Goal: Task Accomplishment & Management: Manage account settings

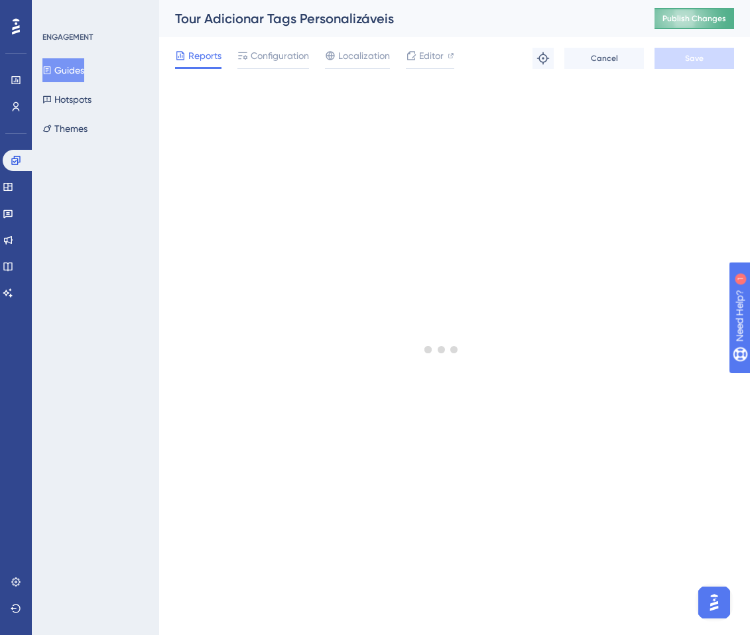
click at [672, 23] on span "Publish Changes" at bounding box center [694, 18] width 64 height 11
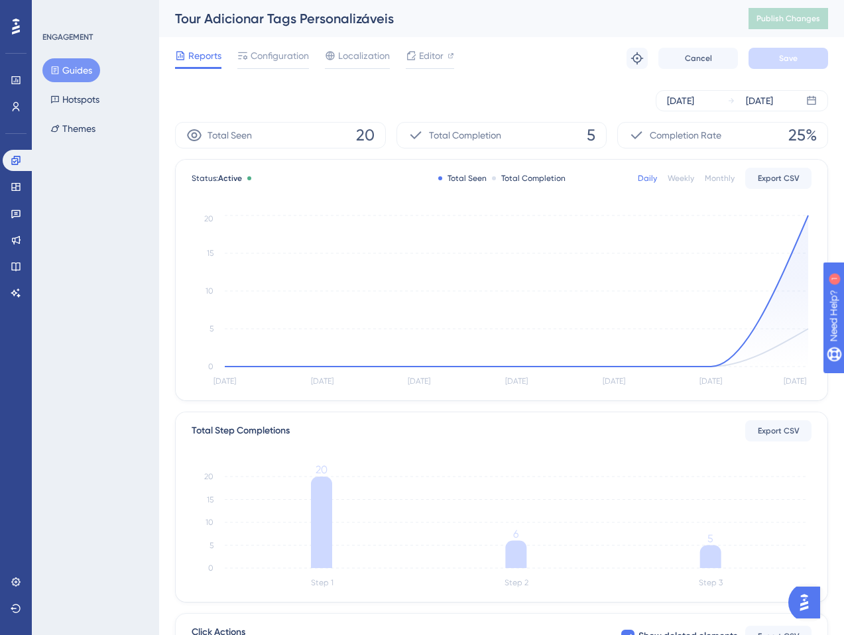
click at [361, 133] on span "20" at bounding box center [365, 135] width 19 height 21
click at [322, 142] on div "Total Seen 20" at bounding box center [280, 135] width 211 height 27
click at [72, 66] on button "Guides" at bounding box center [71, 70] width 58 height 24
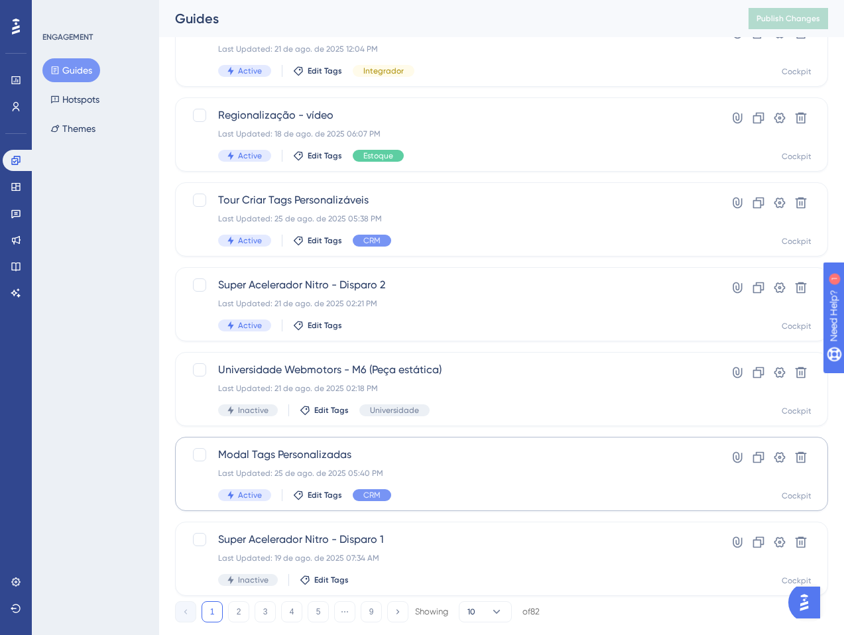
scroll to position [357, 0]
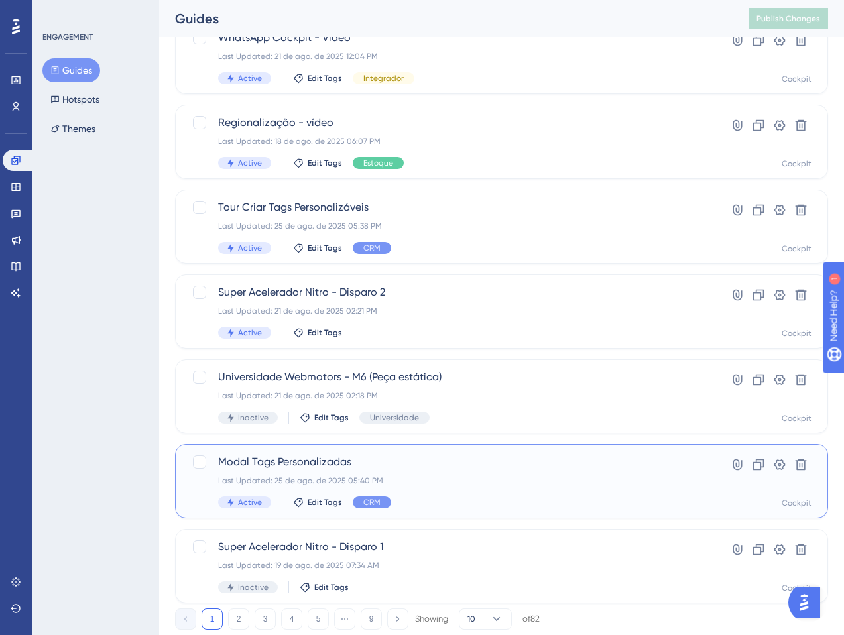
click at [449, 469] on span "Modal Tags Personalizadas" at bounding box center [448, 462] width 461 height 16
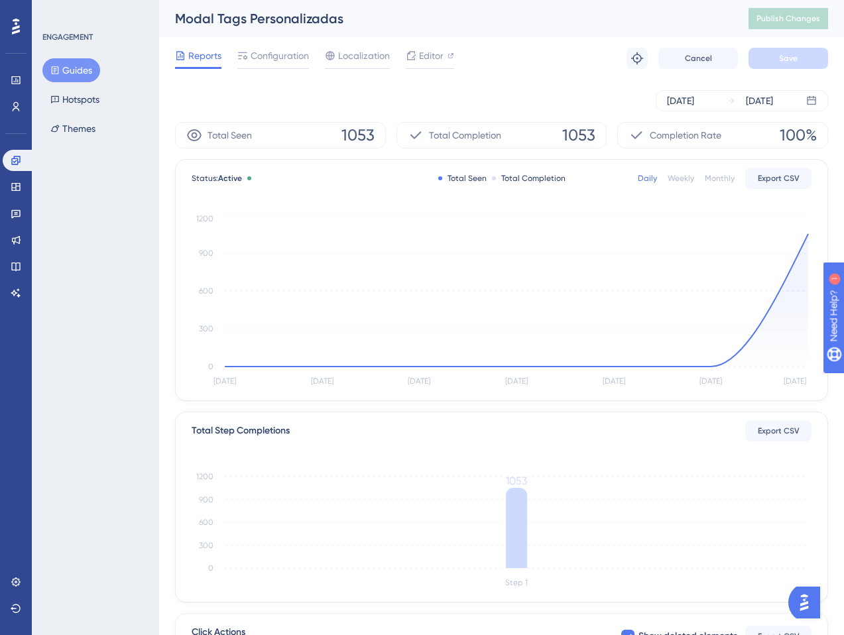
click at [85, 68] on button "Guides" at bounding box center [71, 70] width 58 height 24
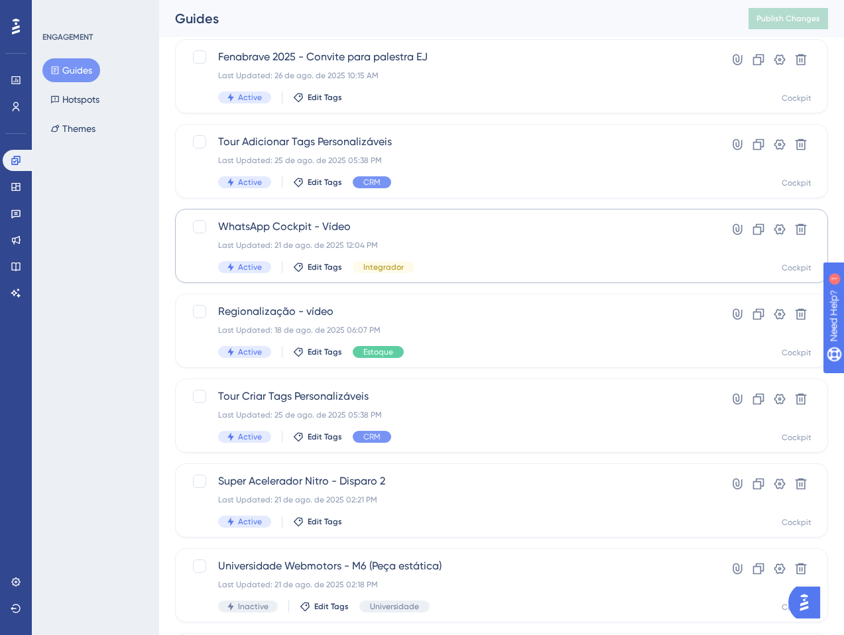
scroll to position [169, 0]
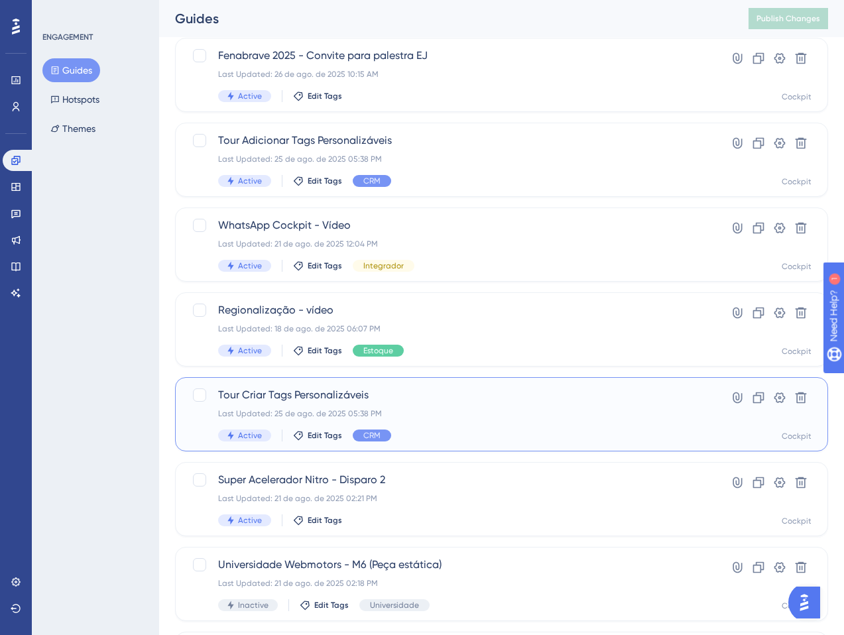
click at [497, 414] on div "Last Updated: 25 de ago. de 2025 05:38 PM" at bounding box center [448, 413] width 461 height 11
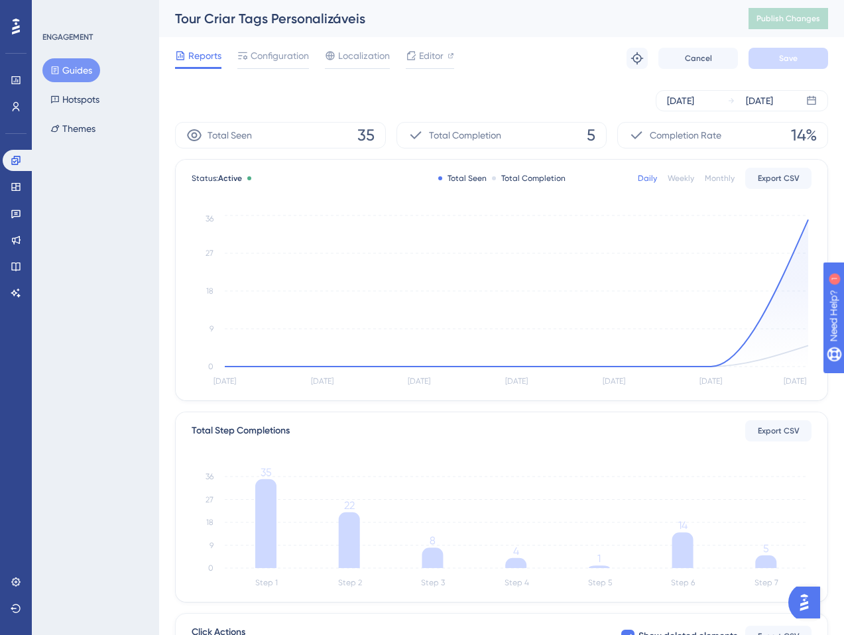
click at [0, 0] on div "Performance Users Engagement Widgets Feedback Product Updates Knowledge Base AI…" at bounding box center [0, 0] width 0 height 0
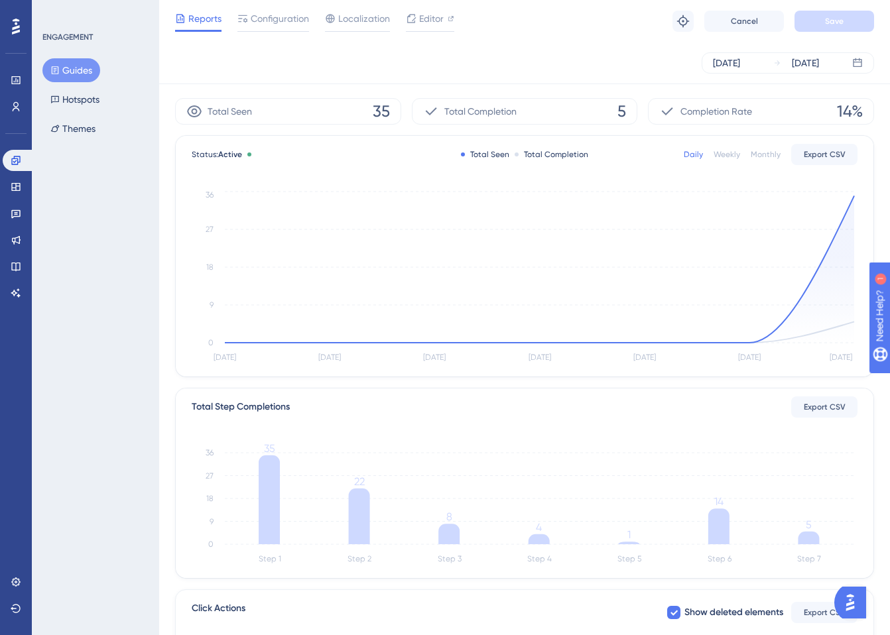
scroll to position [11, 0]
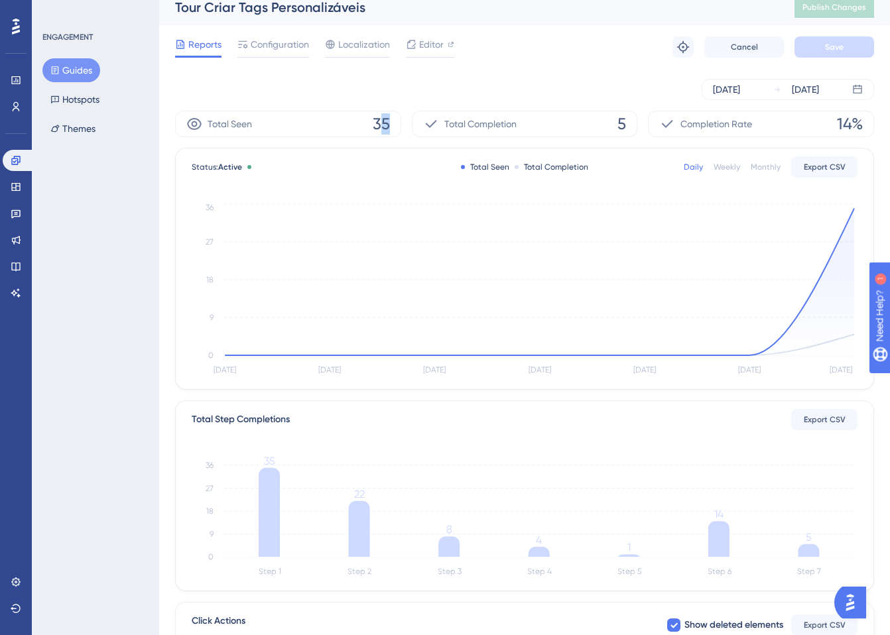
drag, startPoint x: 380, startPoint y: 127, endPoint x: 388, endPoint y: 127, distance: 8.0
click at [388, 127] on span "35" at bounding box center [381, 123] width 17 height 21
drag, startPoint x: 375, startPoint y: 126, endPoint x: 389, endPoint y: 125, distance: 13.9
click at [389, 125] on span "35" at bounding box center [381, 123] width 17 height 21
click at [384, 127] on span "35" at bounding box center [381, 123] width 17 height 21
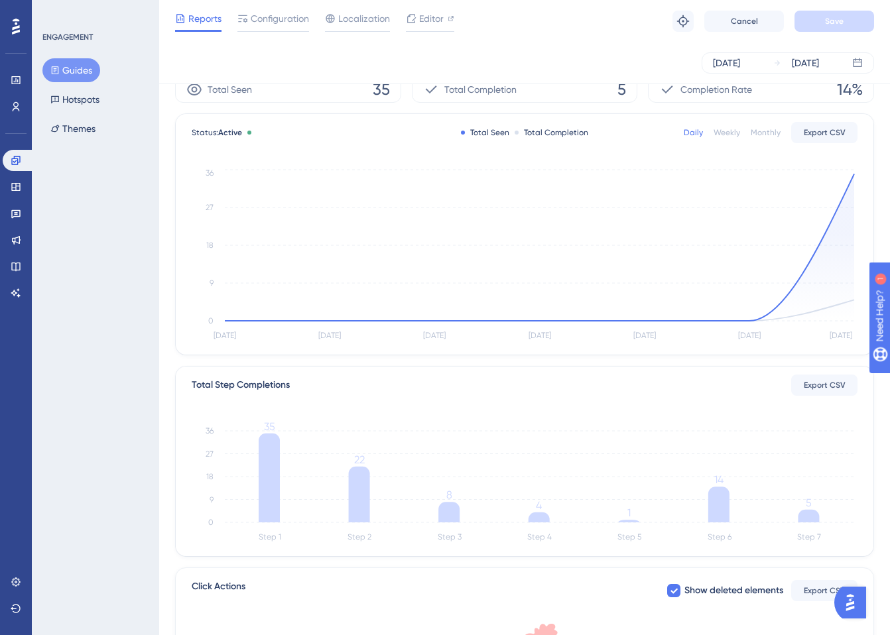
scroll to position [0, 0]
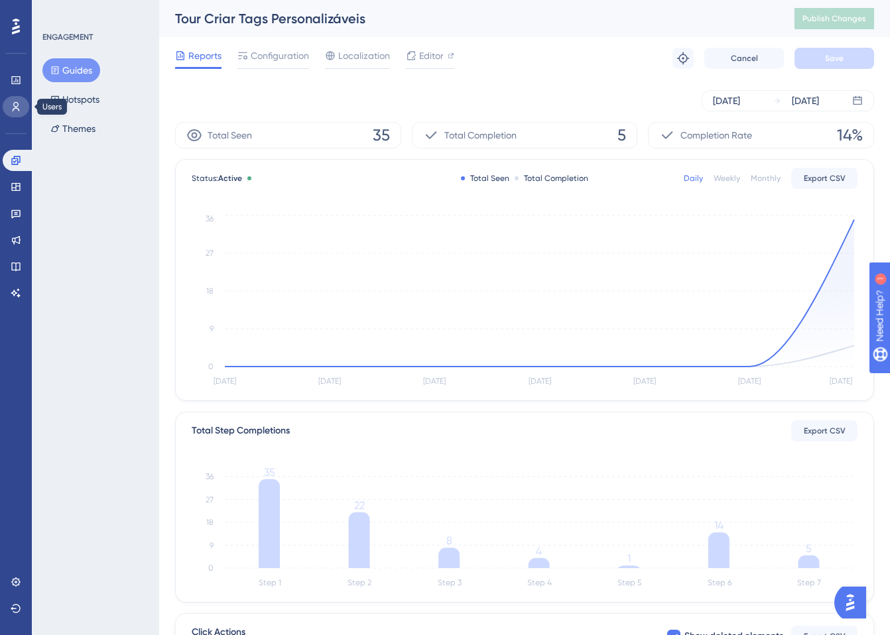
click at [12, 111] on icon at bounding box center [16, 106] width 11 height 11
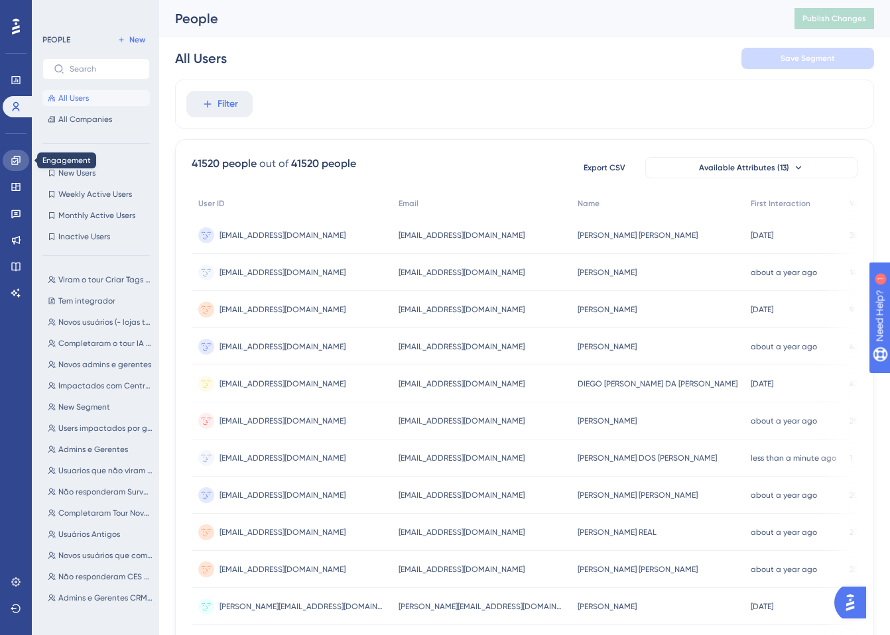
click at [22, 156] on link at bounding box center [16, 160] width 27 height 21
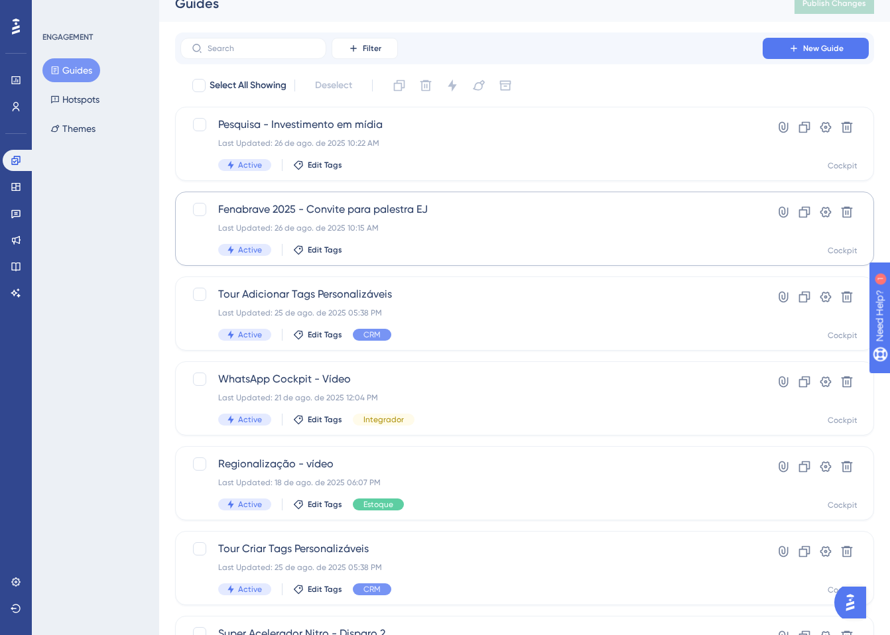
scroll to position [17, 0]
